Goal: Information Seeking & Learning: Learn about a topic

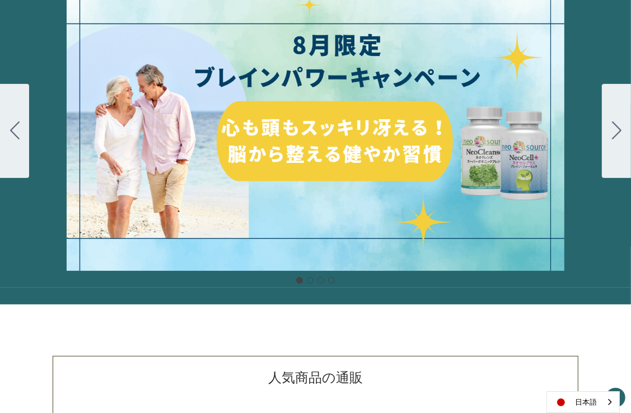
scroll to position [112, 0]
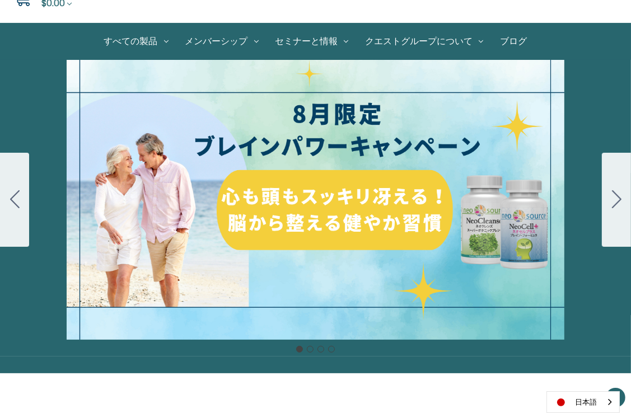
click at [611, 195] on button "Go to slide 2" at bounding box center [616, 200] width 29 height 94
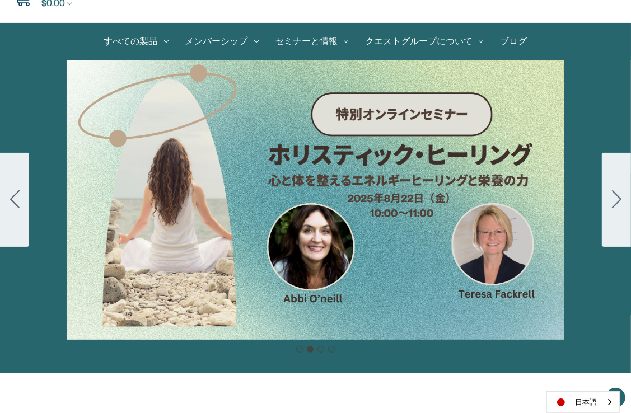
click at [611, 195] on button "Go to slide 3" at bounding box center [616, 200] width 29 height 94
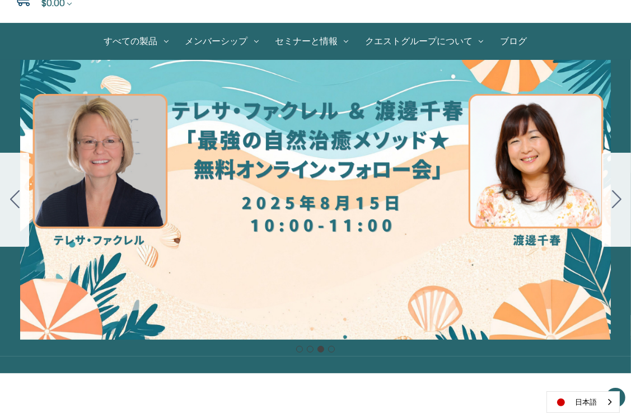
click at [611, 195] on button "Go to slide 4" at bounding box center [616, 200] width 29 height 94
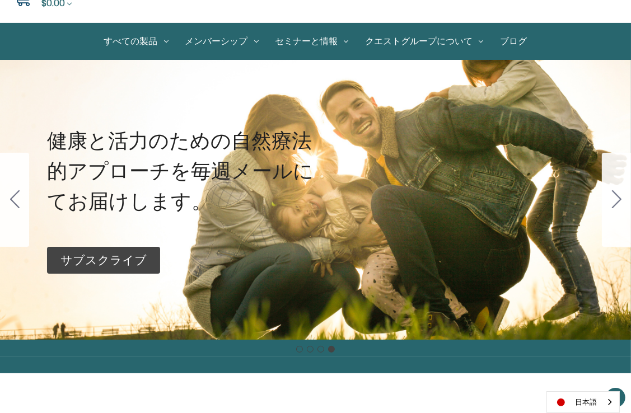
click at [611, 195] on button "Go to slide 1" at bounding box center [616, 200] width 29 height 94
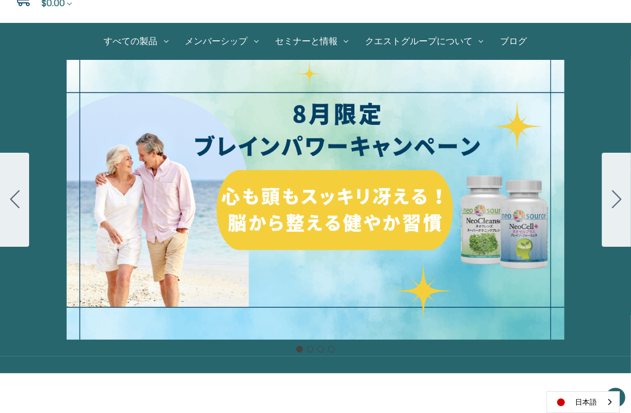
click at [471, 234] on div "細胞プロテクトセット 通常188ドル セール価格160ドル $28 OFF 2025年4月1日～4月30日 12月１日〜23日 販売中" at bounding box center [315, 200] width 631 height 280
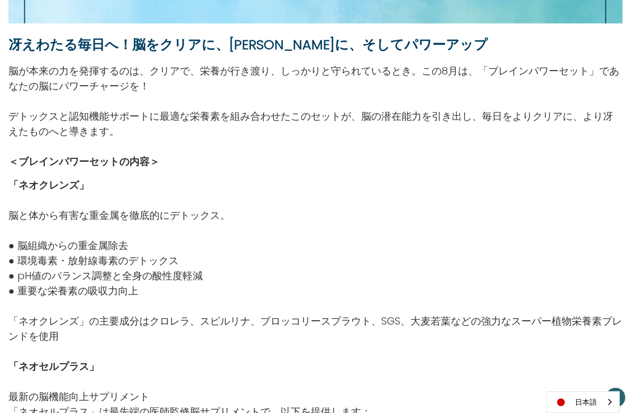
scroll to position [392, 0]
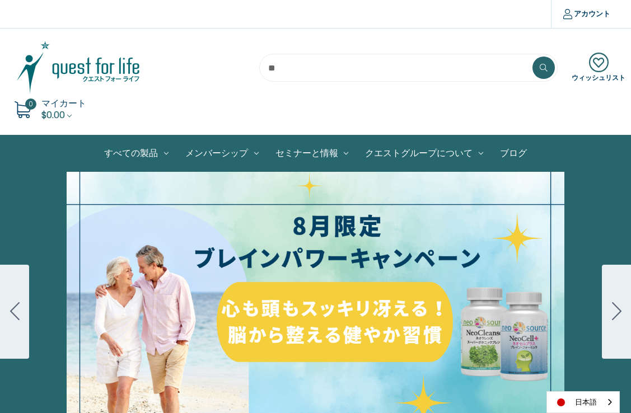
scroll to position [69, 0]
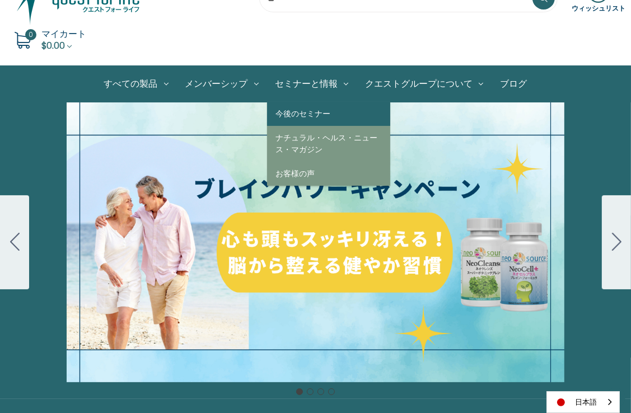
click at [299, 113] on link "今後のセミナー" at bounding box center [328, 114] width 123 height 24
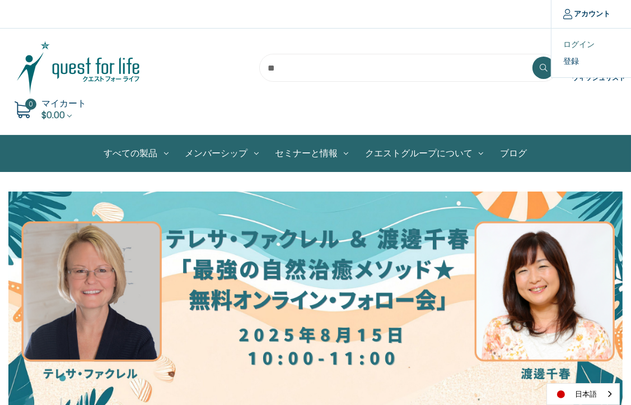
click at [572, 45] on link "ログイン" at bounding box center [606, 44] width 111 height 16
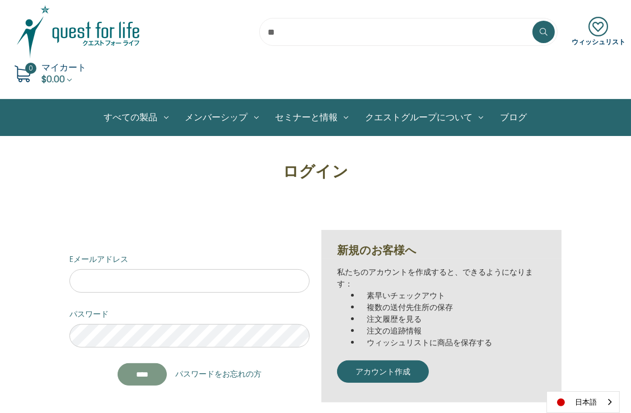
scroll to position [56, 0]
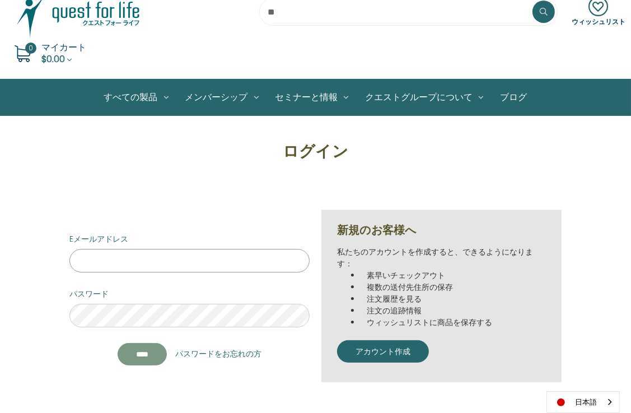
type input "**********"
click at [163, 349] on input "****" at bounding box center [142, 354] width 49 height 22
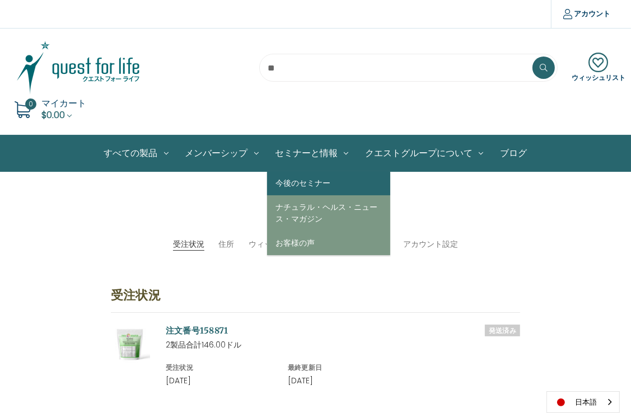
click at [314, 180] on link "今後のセミナー" at bounding box center [328, 183] width 123 height 24
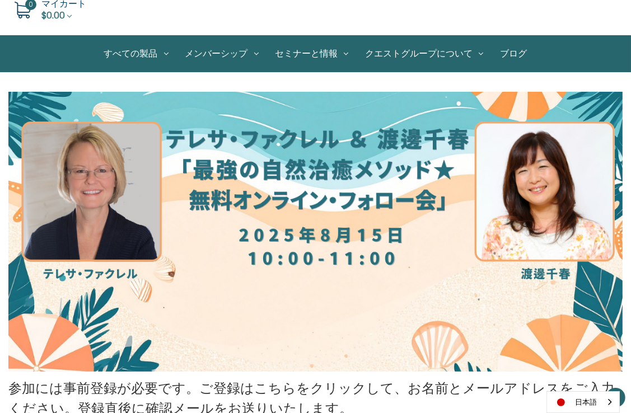
scroll to position [101, 0]
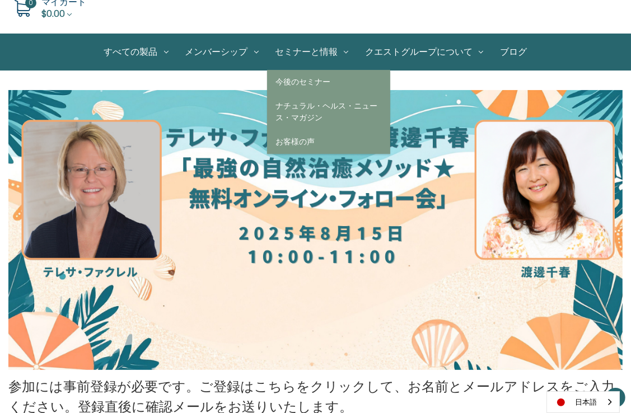
click at [325, 47] on link "セミナーと情報" at bounding box center [312, 52] width 90 height 36
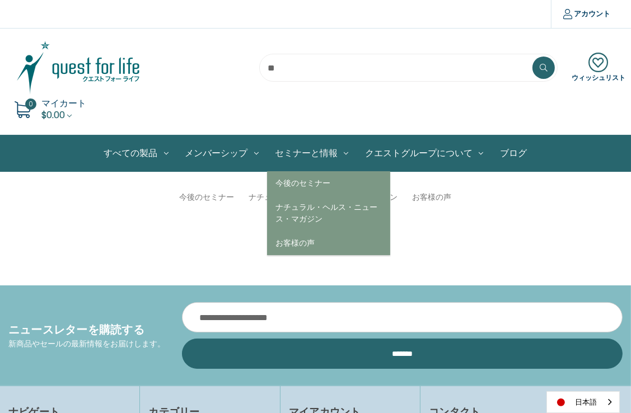
click at [327, 153] on link "セミナーと情報" at bounding box center [312, 153] width 90 height 36
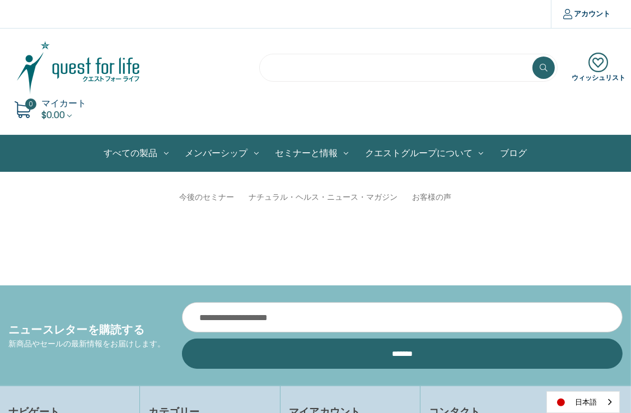
click at [451, 60] on input "search" at bounding box center [408, 68] width 299 height 28
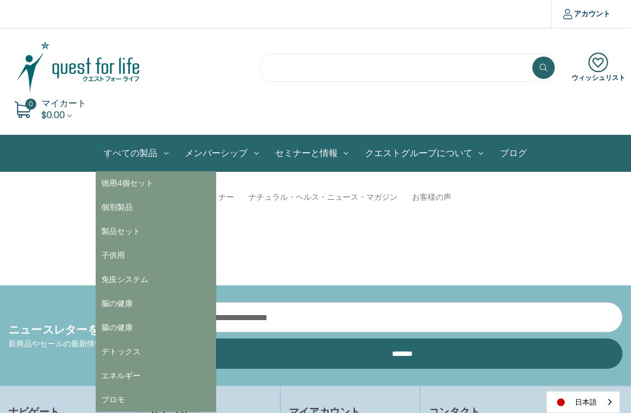
click at [148, 147] on link "すべての製品" at bounding box center [136, 153] width 81 height 36
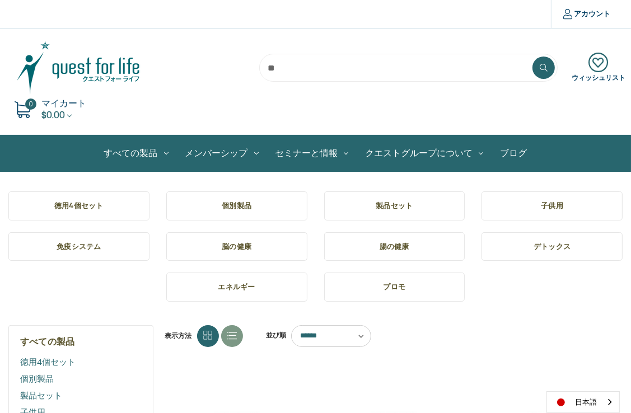
click at [387, 87] on div "ウィッシュリスト 0 マイカート $0.00" at bounding box center [315, 82] width 631 height 84
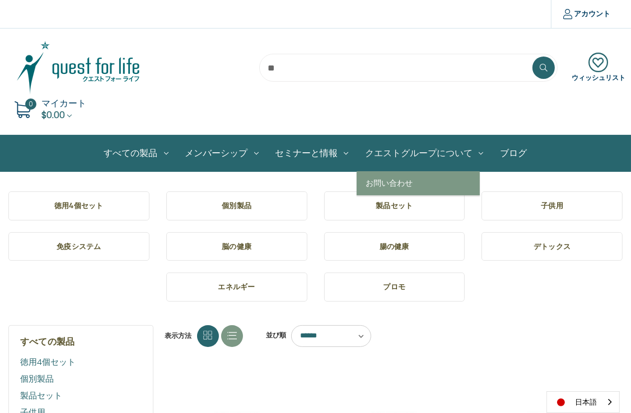
click at [430, 151] on link "クエストグループについて" at bounding box center [424, 153] width 135 height 36
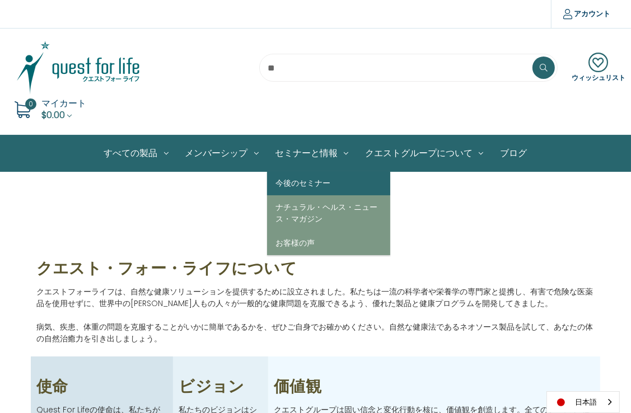
click at [306, 180] on link "今後のセミナー" at bounding box center [328, 183] width 123 height 24
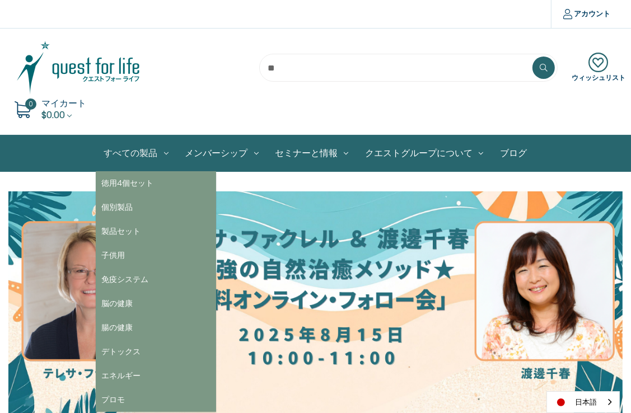
click at [125, 149] on link "すべての製品" at bounding box center [136, 153] width 81 height 36
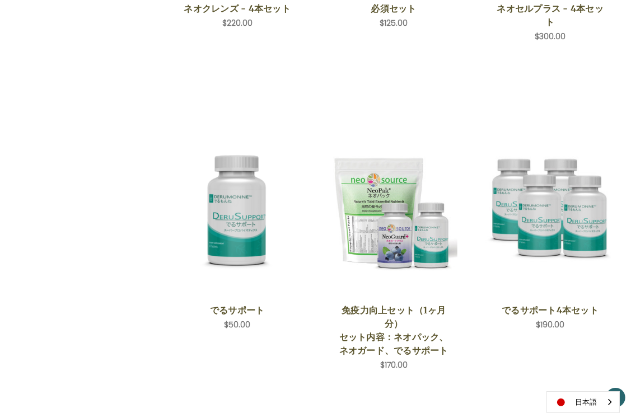
scroll to position [1175, 0]
